Goal: Task Accomplishment & Management: Use online tool/utility

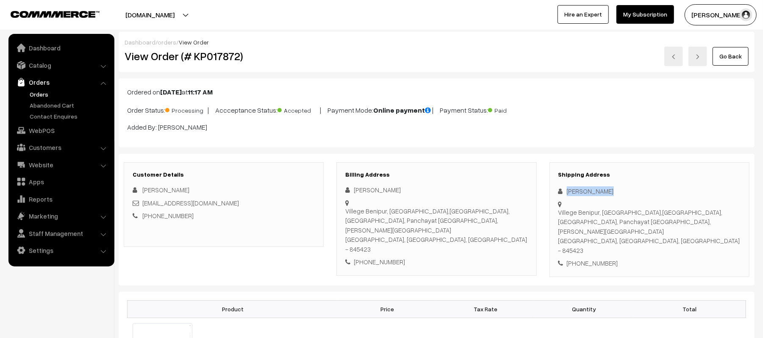
drag, startPoint x: 618, startPoint y: 192, endPoint x: 544, endPoint y: 194, distance: 74.1
click at [544, 194] on div "Shipping Address [PERSON_NAME] [GEOGRAPHIC_DATA], [GEOGRAPHIC_DATA],[GEOGRAPHIC…" at bounding box center [649, 219] width 213 height 115
click at [597, 258] on div "[PHONE_NUMBER]" at bounding box center [649, 263] width 182 height 10
copy div "7060991928"
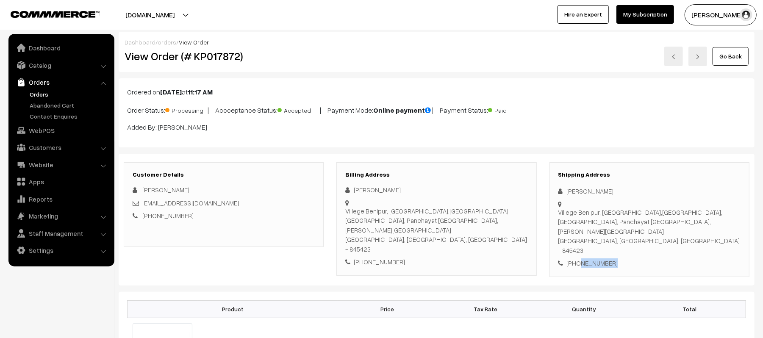
copy div "7060991928"
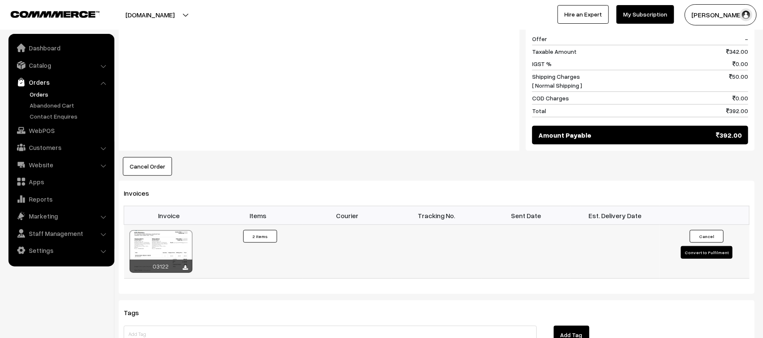
click at [687, 246] on button "Convert to Fulfilment" at bounding box center [707, 252] width 52 height 13
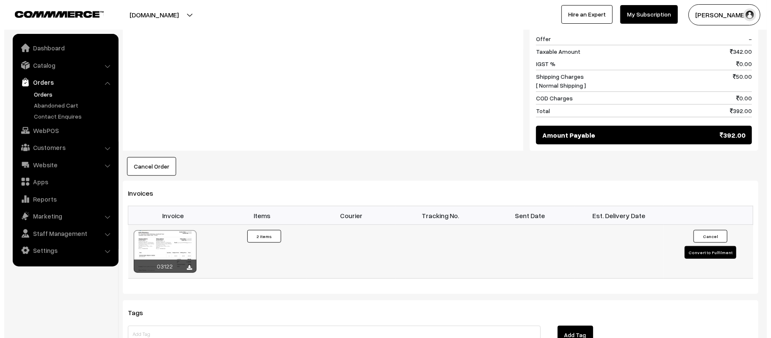
scroll to position [453, 0]
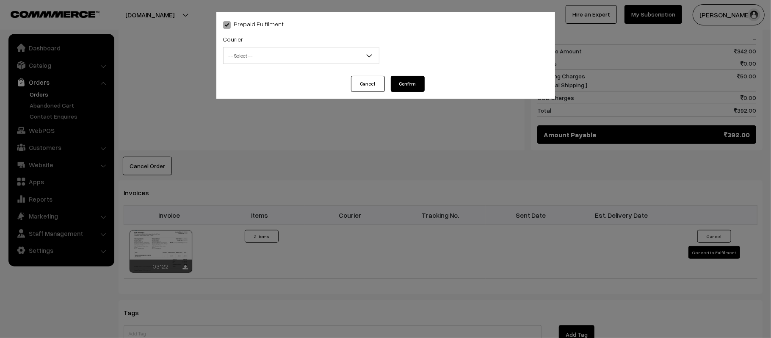
click at [309, 58] on span "-- Select --" at bounding box center [301, 55] width 155 height 15
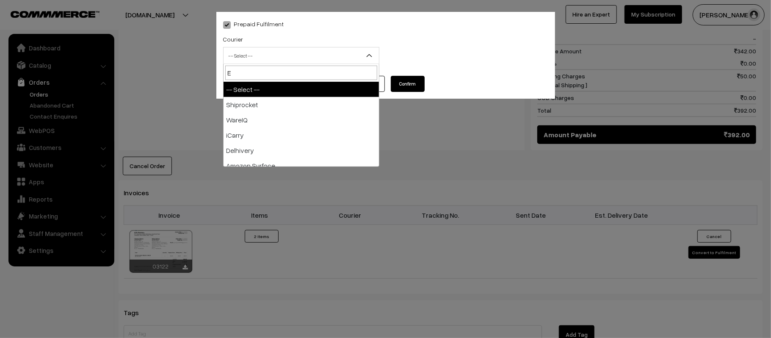
type input "E-"
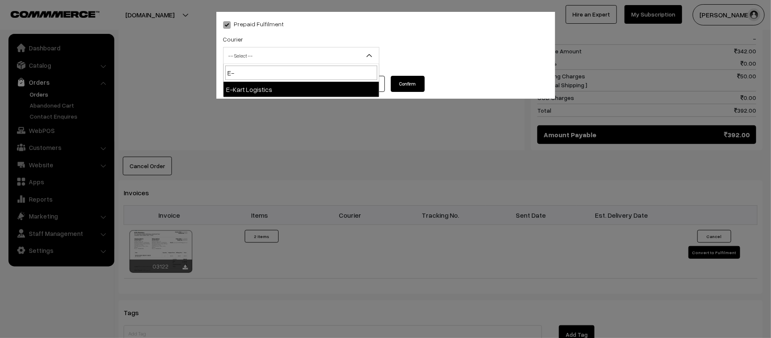
select select "6"
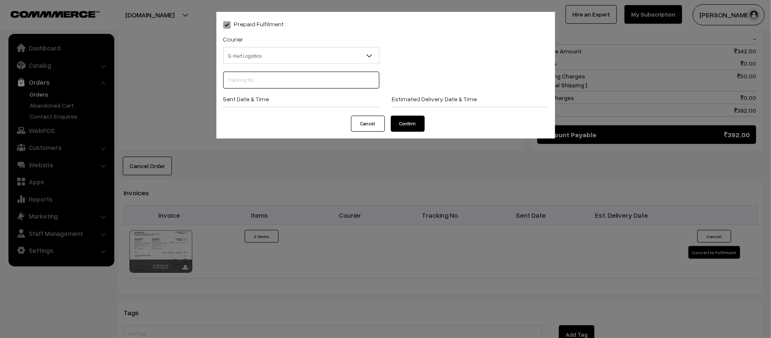
scroll to position [0, 0]
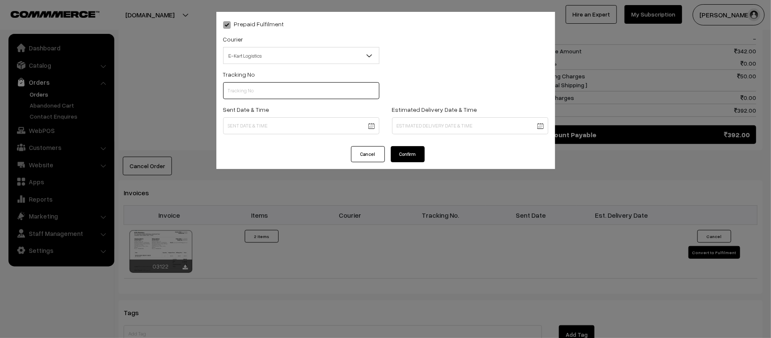
paste input "ICYP0004371468"
type input "ICYP0004371468"
click at [356, 140] on div "Prepaid Fulfilment Courier -- Select -- Shiprocket WareIQ iCarry Delhivery Amaz…" at bounding box center [385, 79] width 339 height 134
click at [338, 119] on body "Thank you for showing interest. Our team will call you shortly. Close [DOMAIN_N…" at bounding box center [385, 27] width 771 height 961
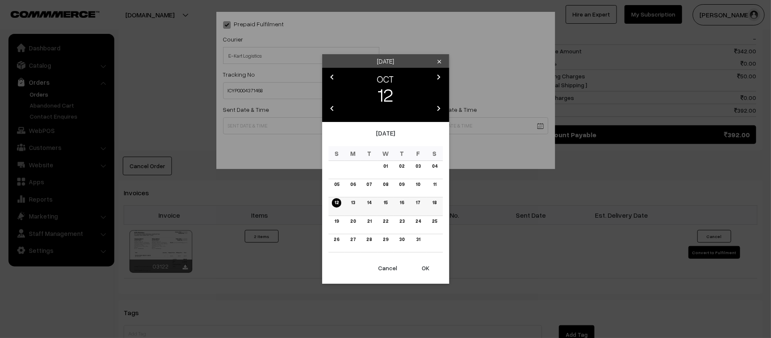
click at [353, 203] on link "13" at bounding box center [353, 202] width 9 height 9
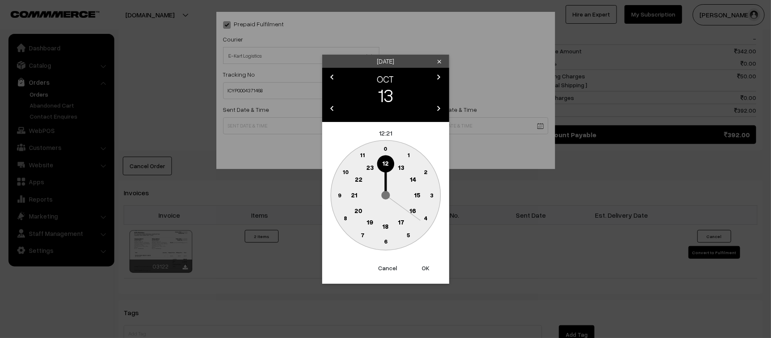
click at [436, 268] on button "OK" at bounding box center [426, 268] width 34 height 19
click at [335, 195] on circle at bounding box center [339, 194] width 17 height 17
type input "[DATE] 12:45"
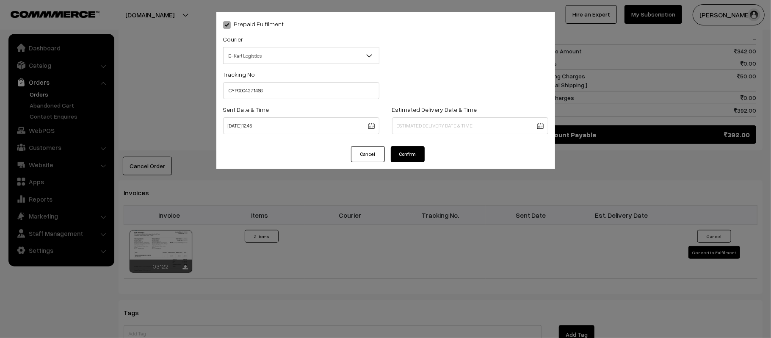
click at [456, 122] on body "Thank you for showing interest. Our team will call you shortly. Close [DOMAIN_N…" at bounding box center [385, 27] width 771 height 961
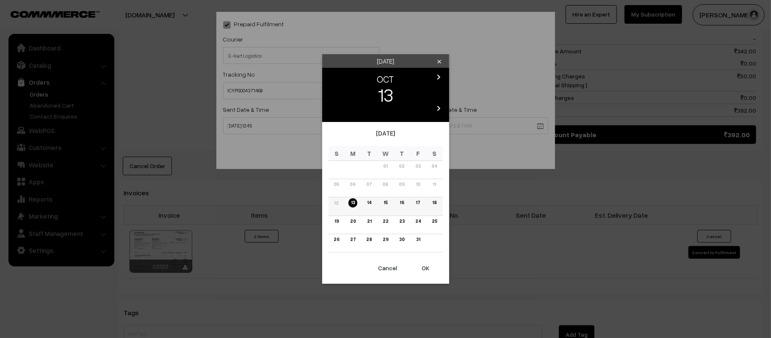
click at [419, 204] on link "17" at bounding box center [417, 202] width 9 height 9
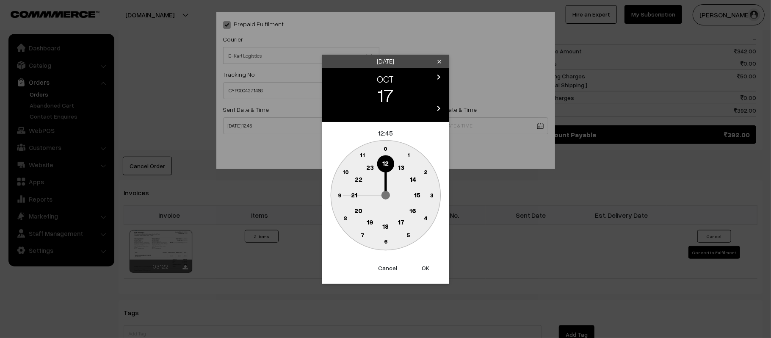
click at [357, 200] on circle at bounding box center [354, 194] width 17 height 17
click at [387, 244] on text "30" at bounding box center [385, 241] width 7 height 7
type input "[DATE] 21:30"
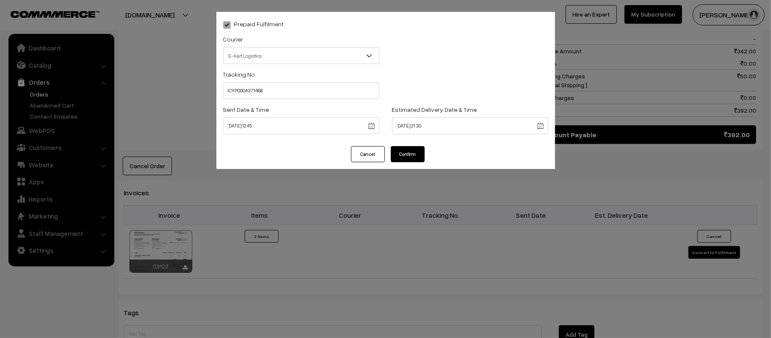
click at [406, 154] on button "Confirm" at bounding box center [408, 154] width 34 height 16
